Goal: Find specific page/section: Find specific page/section

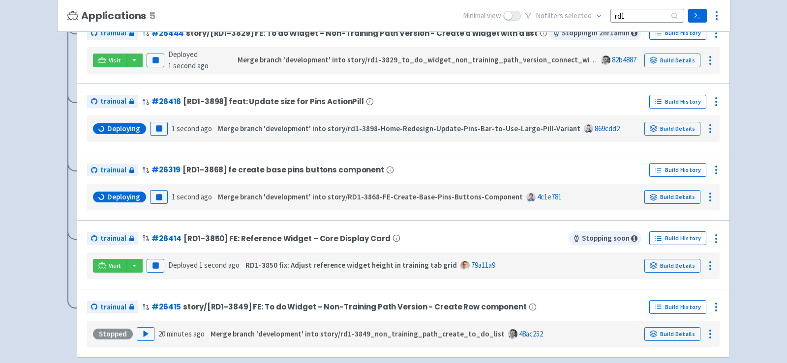
scroll to position [205, 0]
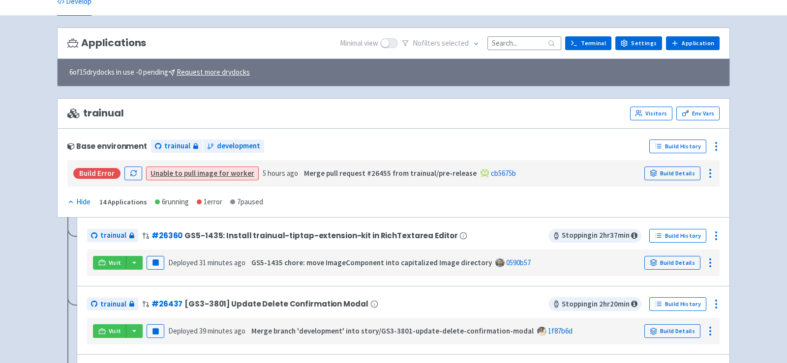
scroll to position [51, 0]
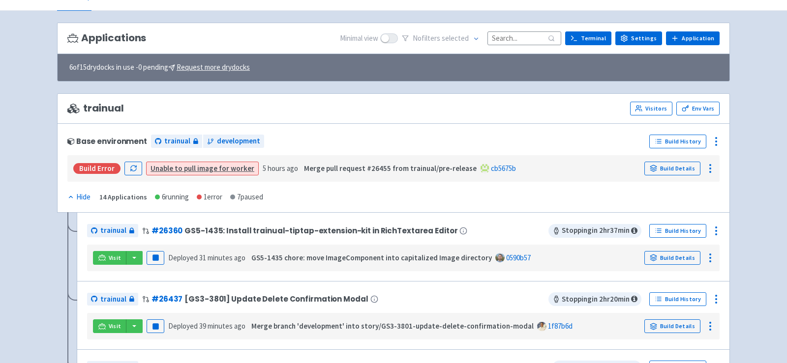
click at [523, 35] on input at bounding box center [524, 37] width 74 height 13
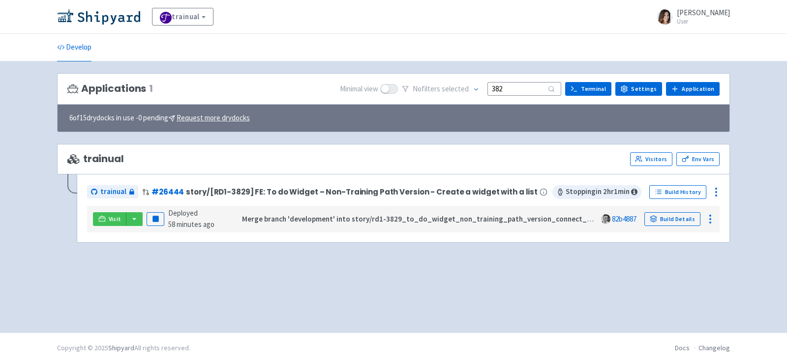
scroll to position [0, 0]
type input "3829"
click at [136, 217] on button "button" at bounding box center [134, 219] width 17 height 14
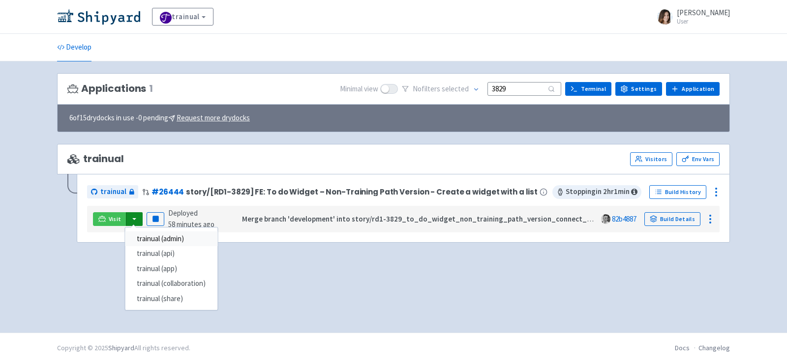
click at [166, 238] on link "trainual (admin)" at bounding box center [171, 239] width 92 height 15
